Goal: Information Seeking & Learning: Find contact information

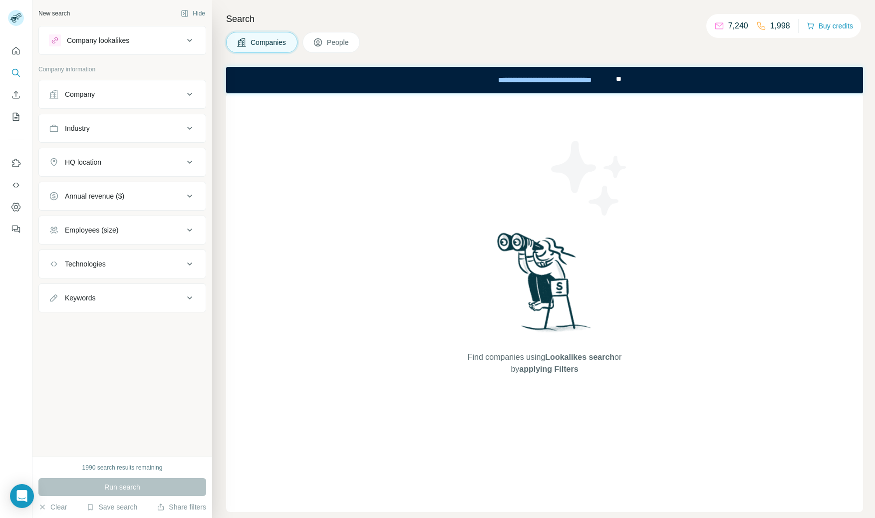
click at [327, 42] on button "People" at bounding box center [331, 42] width 58 height 21
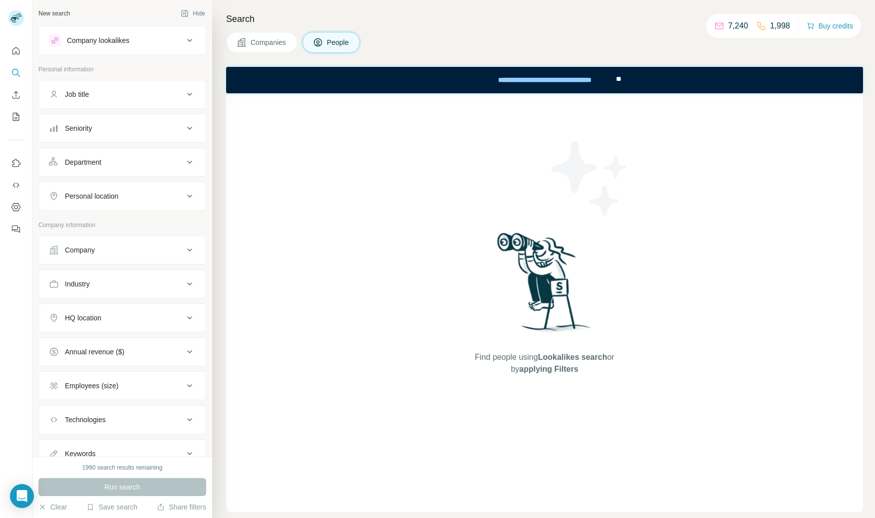
click at [113, 250] on div "Company" at bounding box center [116, 250] width 135 height 10
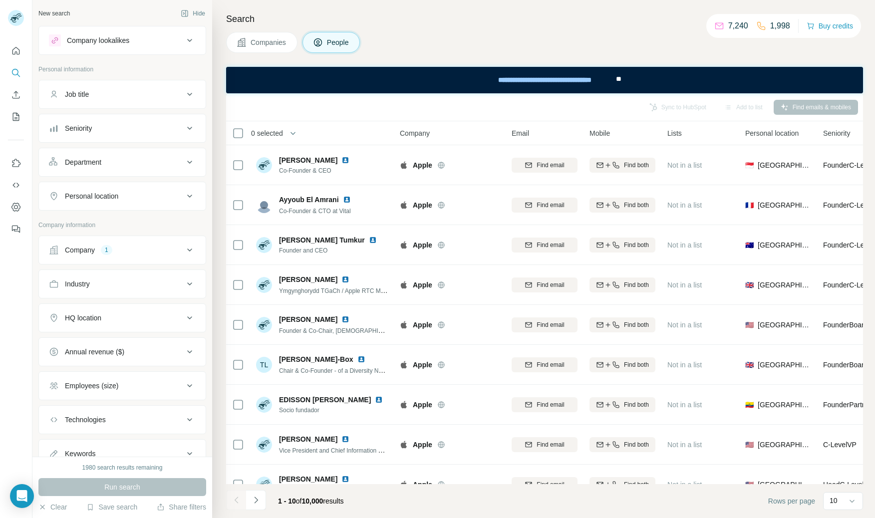
click at [186, 252] on icon at bounding box center [190, 250] width 12 height 12
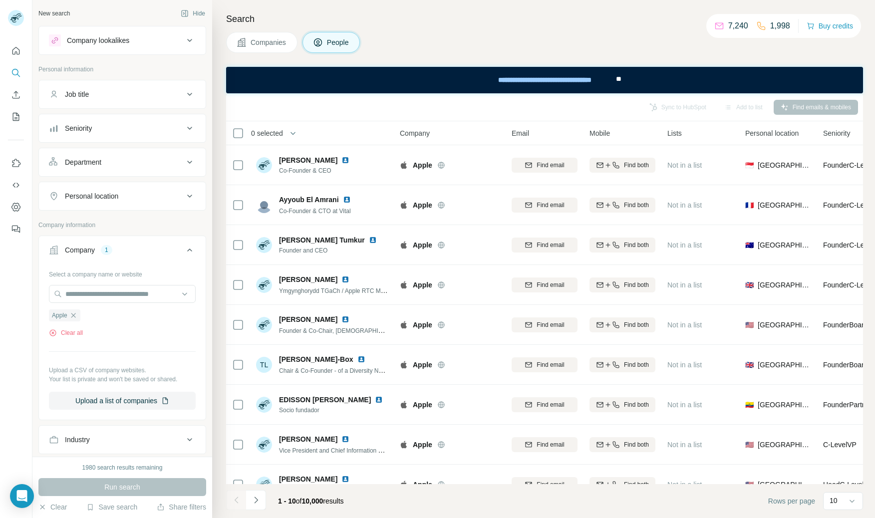
click at [190, 247] on icon at bounding box center [190, 250] width 12 height 12
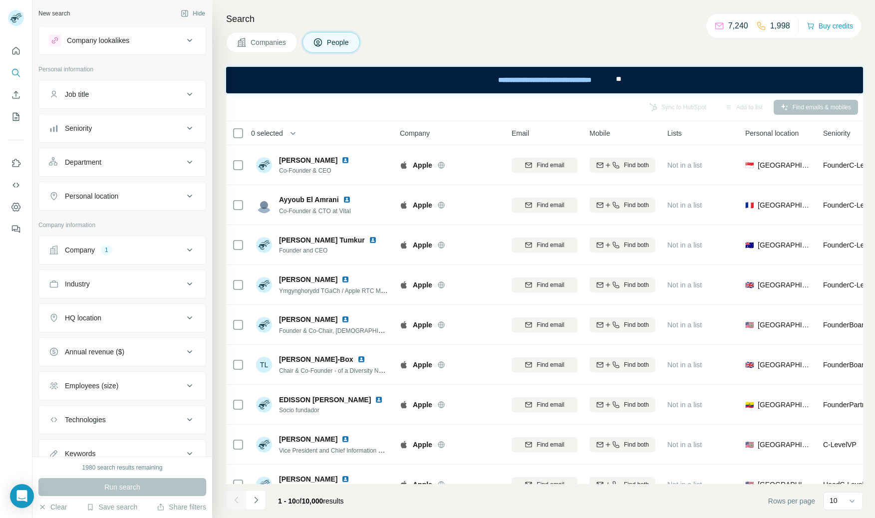
click at [188, 244] on button "Company 1" at bounding box center [122, 250] width 167 height 24
